Goal: Task Accomplishment & Management: Use online tool/utility

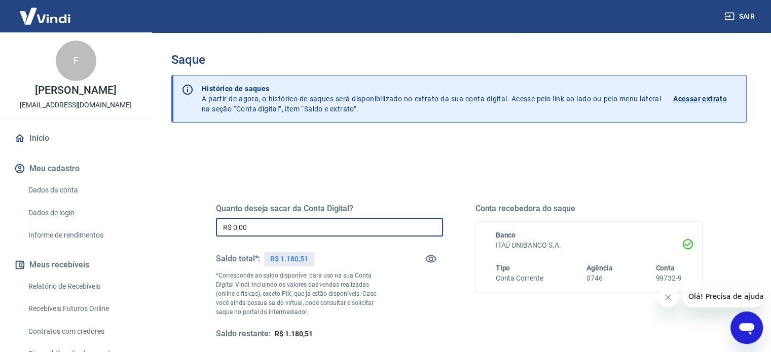
click at [400, 219] on input "R$ 0,00" at bounding box center [329, 227] width 227 height 19
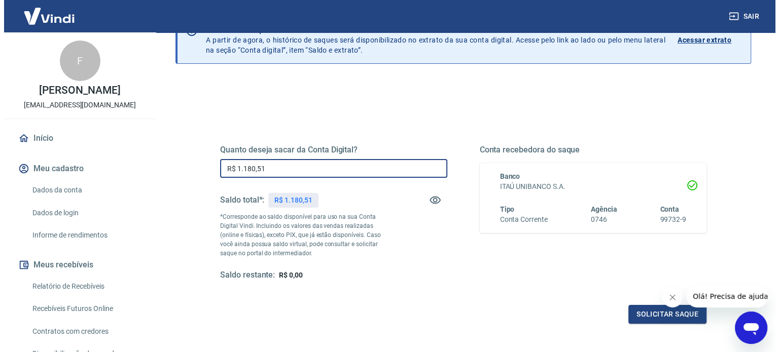
scroll to position [148, 0]
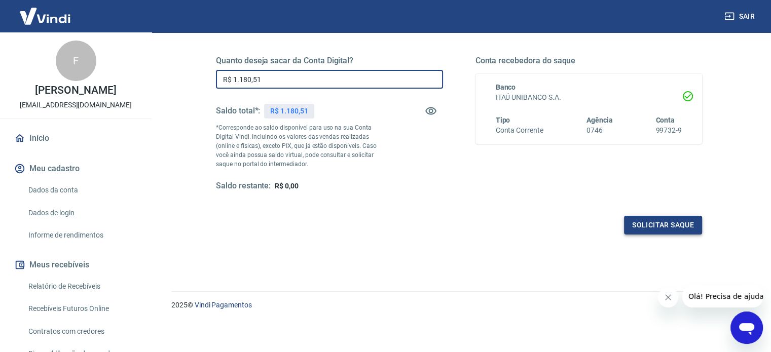
type input "R$ 1.180,51"
click at [659, 229] on button "Solicitar saque" at bounding box center [663, 225] width 78 height 19
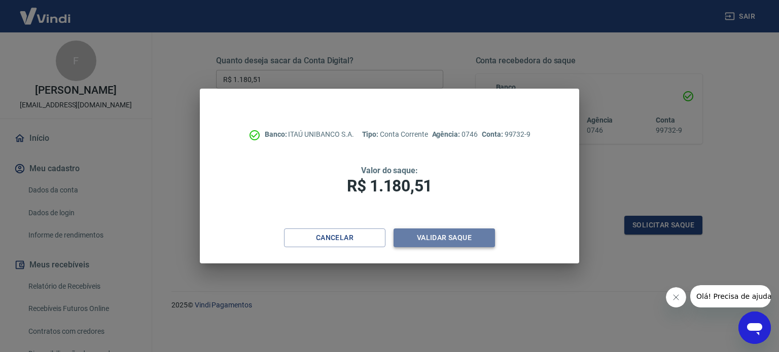
click at [448, 240] on button "Validar saque" at bounding box center [444, 238] width 101 height 19
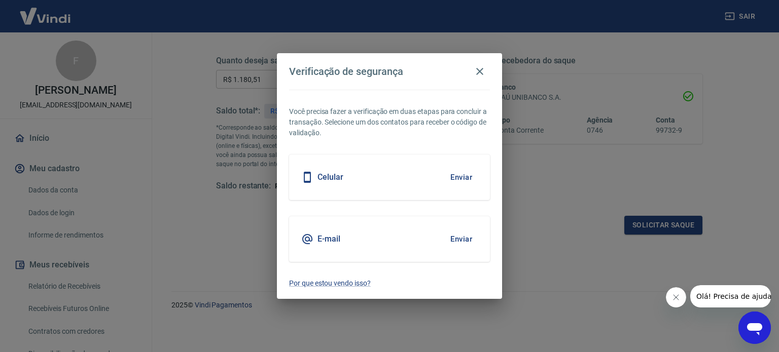
click at [467, 238] on button "Enviar" at bounding box center [461, 239] width 33 height 21
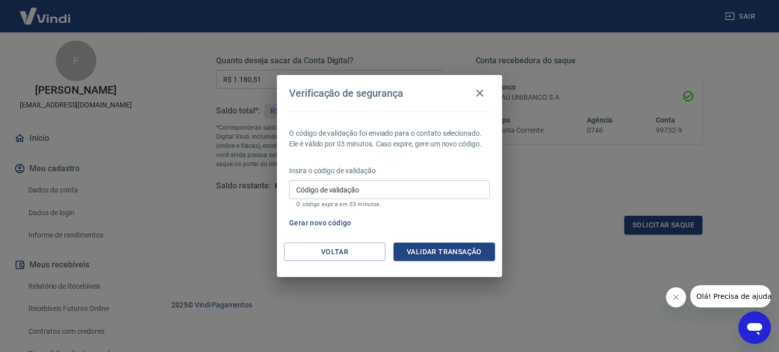
click at [408, 186] on input "Código de validação" at bounding box center [389, 190] width 201 height 19
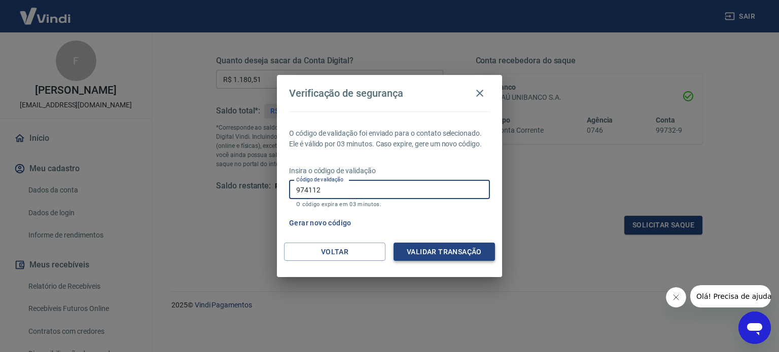
type input "974112"
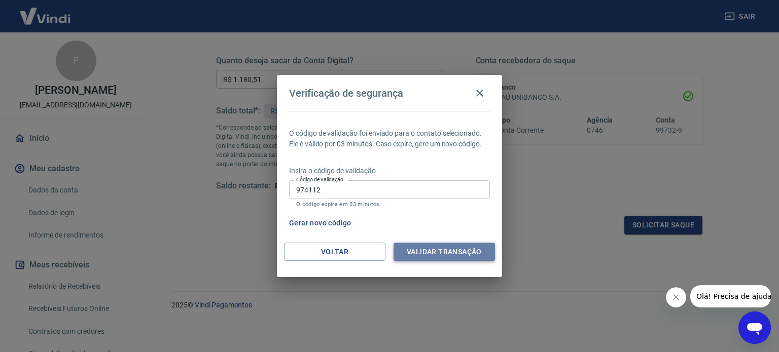
click at [469, 258] on button "Validar transação" at bounding box center [444, 252] width 101 height 19
